Goal: Task Accomplishment & Management: Manage account settings

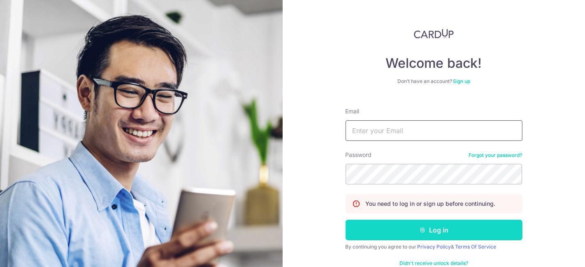
type input "[EMAIL_ADDRESS][DOMAIN_NAME]"
click at [406, 232] on button "Log in" at bounding box center [434, 230] width 177 height 21
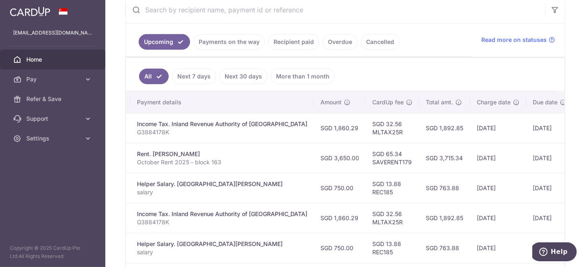
scroll to position [0, 163]
